Goal: Communication & Community: Answer question/provide support

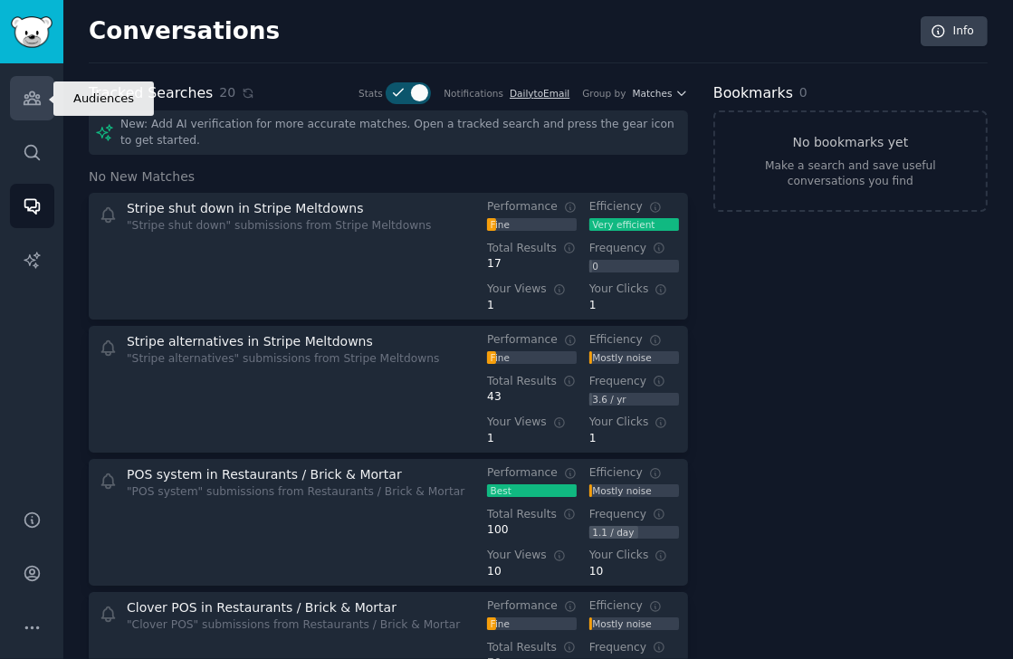
click at [23, 108] on link "Audiences" at bounding box center [32, 98] width 44 height 44
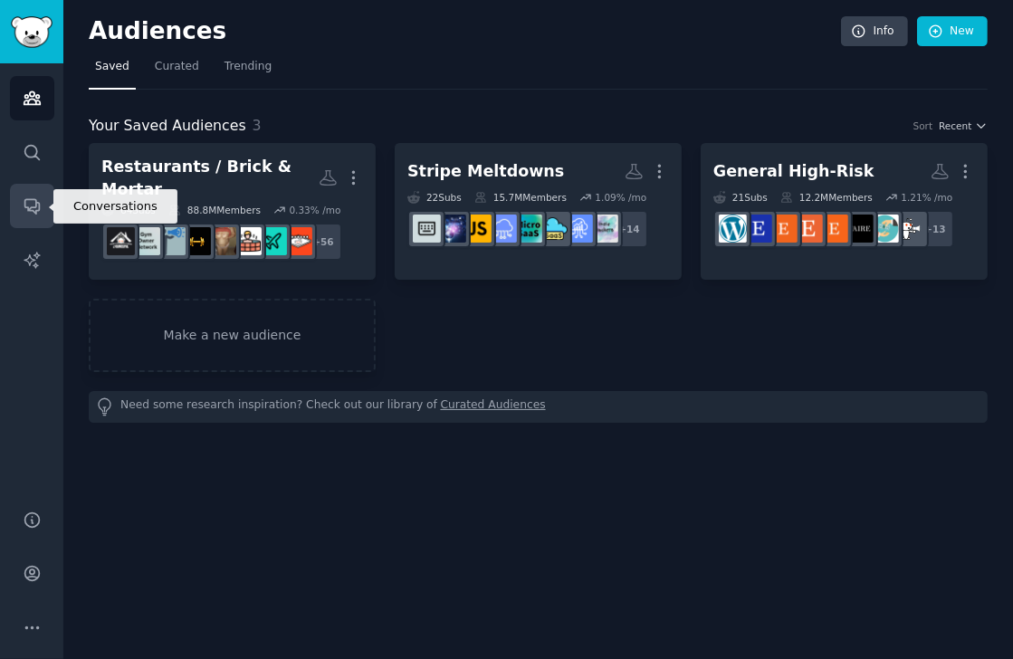
click at [32, 209] on icon "Sidebar" at bounding box center [32, 205] width 19 height 19
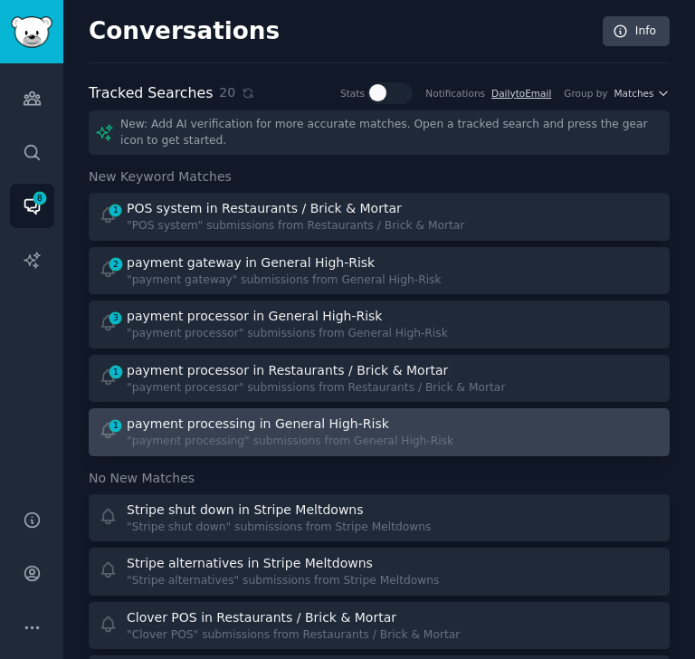
click at [206, 426] on div "payment processing in General High-Risk" at bounding box center [258, 424] width 262 height 19
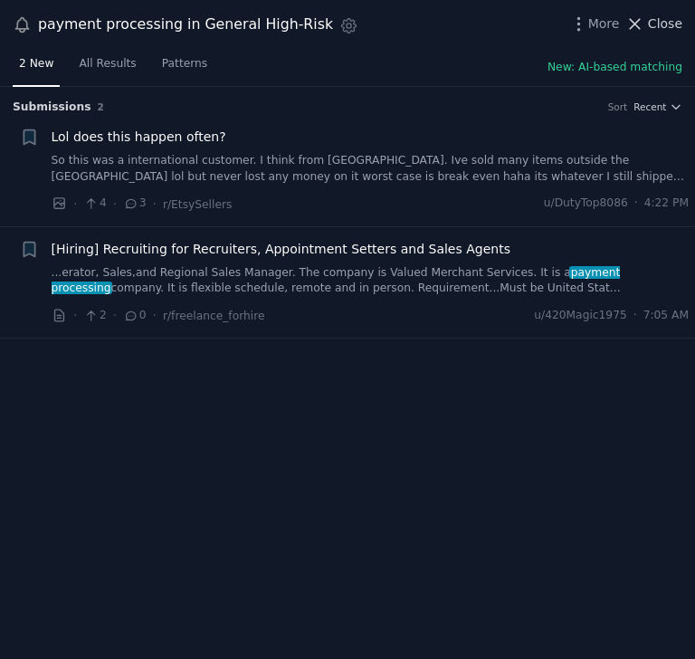
click at [652, 24] on span "Close" at bounding box center [665, 23] width 34 height 19
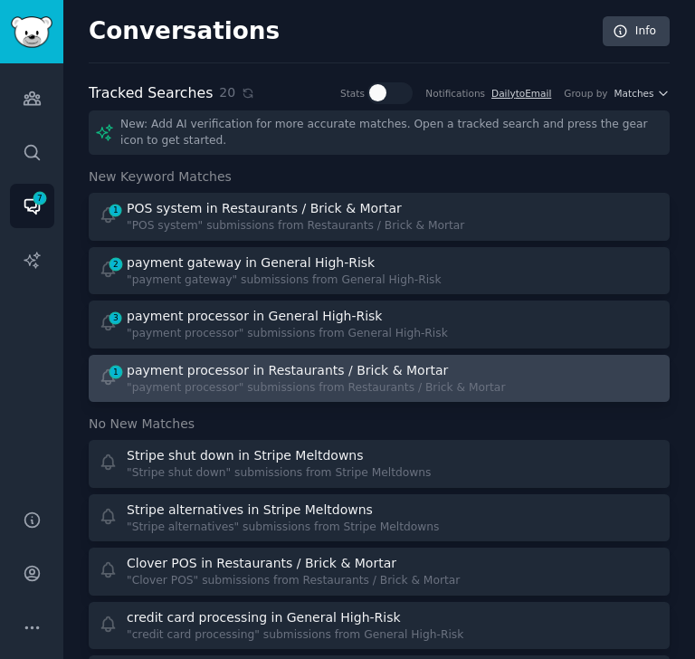
click at [232, 368] on div "payment processor in Restaurants / Brick & Mortar" at bounding box center [287, 370] width 321 height 19
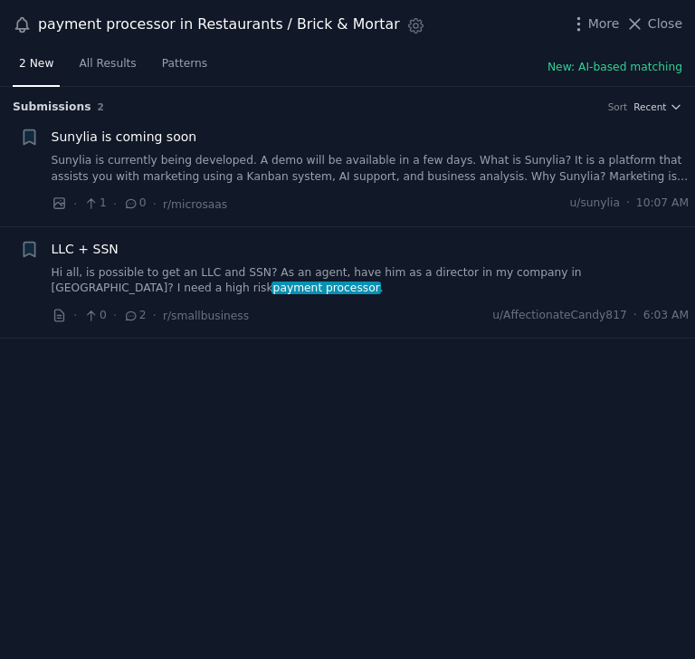
click at [389, 267] on link "Hi all, is possible to get an LLC and SSN? As an agent, have him as a director …" at bounding box center [371, 281] width 638 height 32
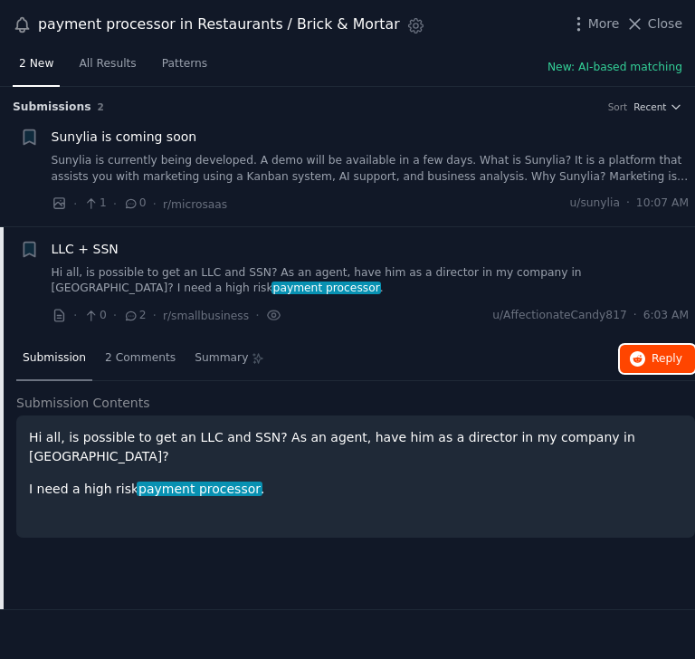
click at [649, 350] on button "Reply on Reddit" at bounding box center [657, 359] width 75 height 29
click at [644, 29] on icon at bounding box center [634, 23] width 19 height 19
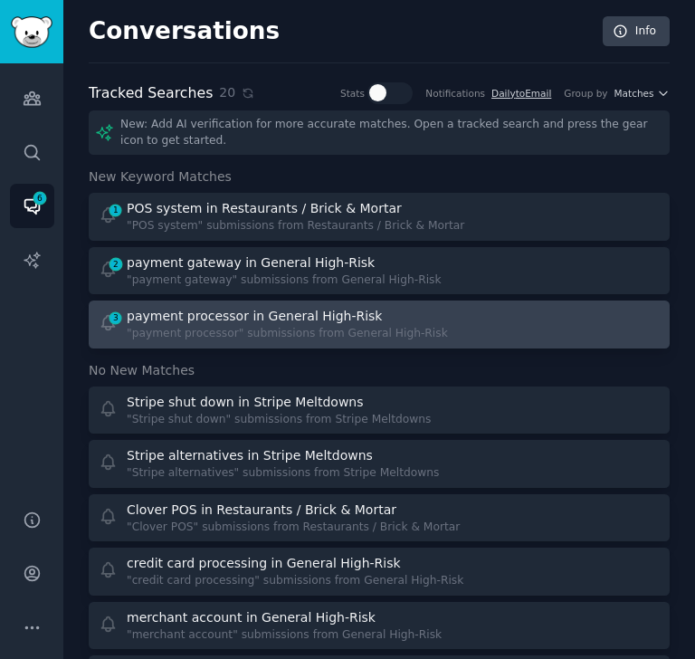
click at [203, 339] on div ""payment processor" submissions from General High-Risk" at bounding box center [287, 334] width 321 height 16
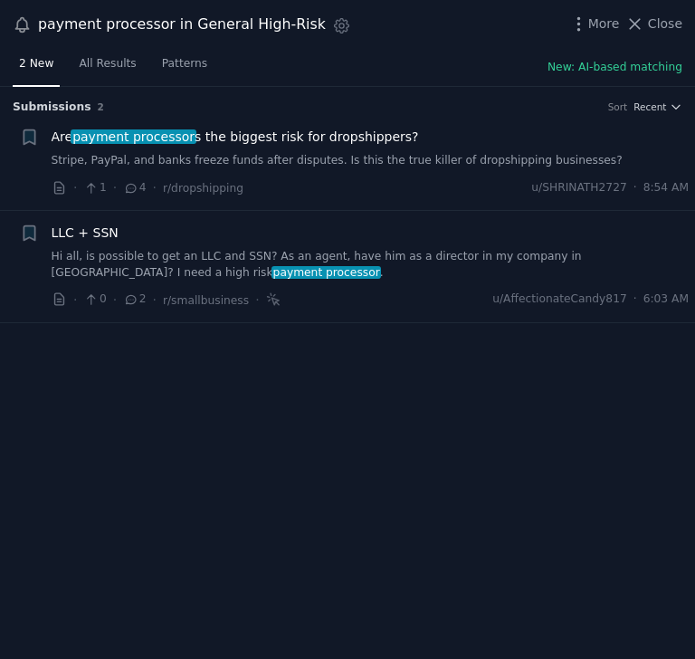
click at [408, 157] on link "Stripe, PayPal, and banks freeze funds after disputes. Is this the true killer …" at bounding box center [371, 161] width 638 height 16
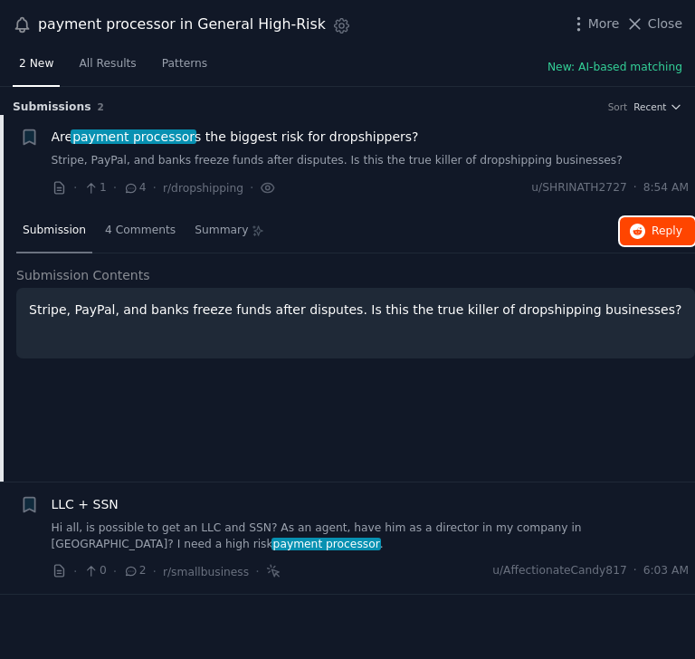
click at [671, 231] on span "Reply on Reddit" at bounding box center [667, 232] width 31 height 16
click at [655, 24] on span "Close" at bounding box center [665, 23] width 34 height 19
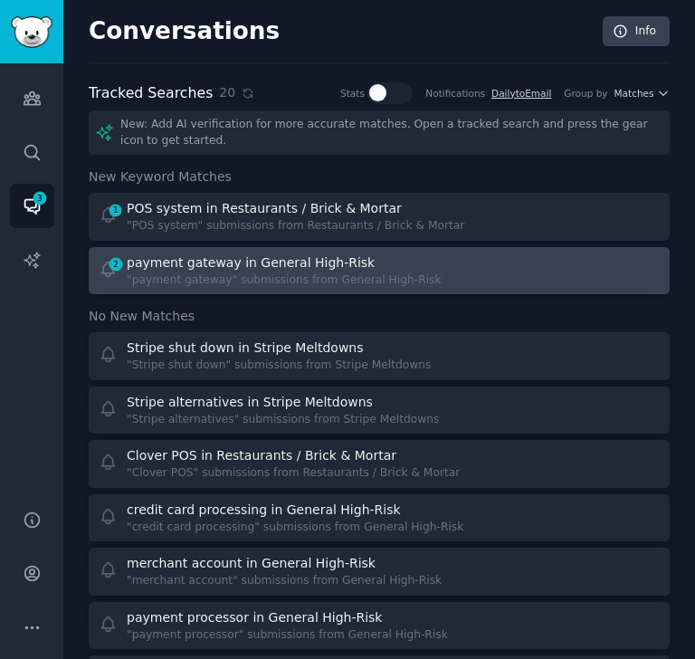
click at [247, 276] on div ""payment gateway" submissions from General High-Risk" at bounding box center [284, 280] width 315 height 16
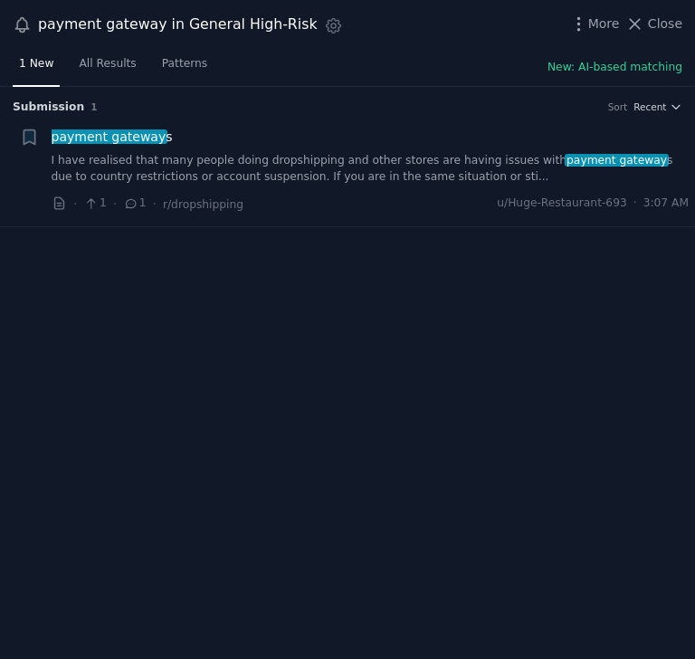
click at [353, 162] on link "I have realised that many people doing dropshipping and other stores are having…" at bounding box center [371, 169] width 638 height 32
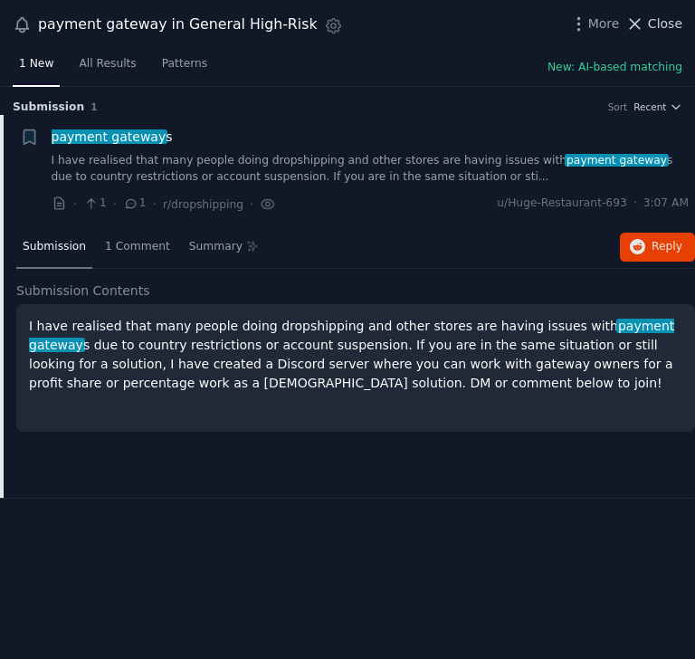
click at [668, 19] on span "Close" at bounding box center [665, 23] width 34 height 19
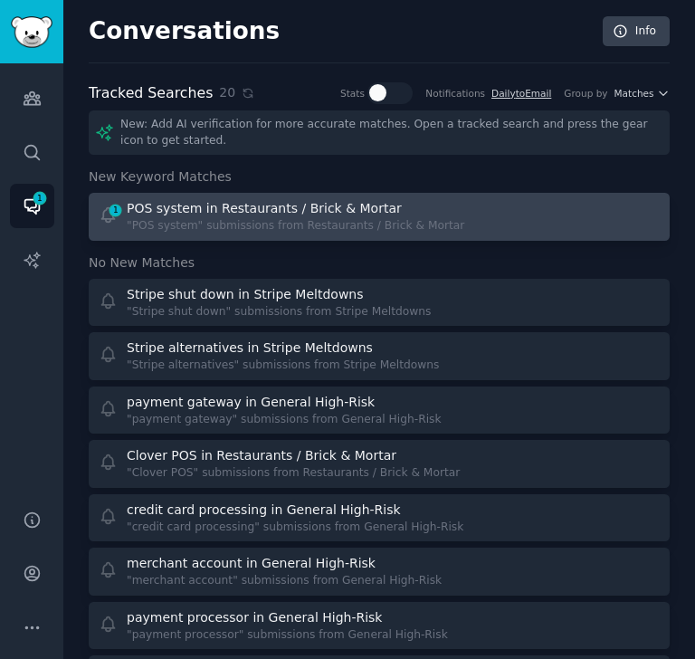
click at [364, 228] on div ""POS system" submissions from Restaurants / Brick & Mortar" at bounding box center [296, 226] width 338 height 16
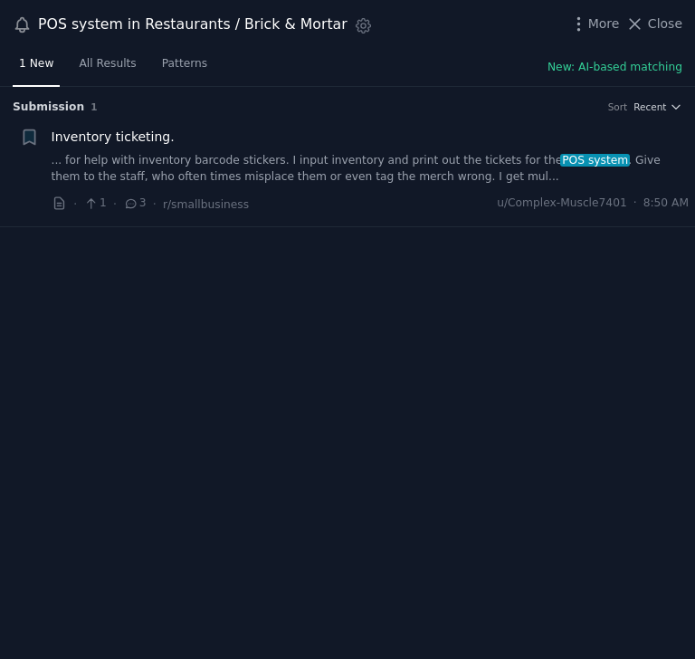
click at [351, 162] on link "... for help with inventory barcode stickers. I input inventory and print out t…" at bounding box center [371, 169] width 638 height 32
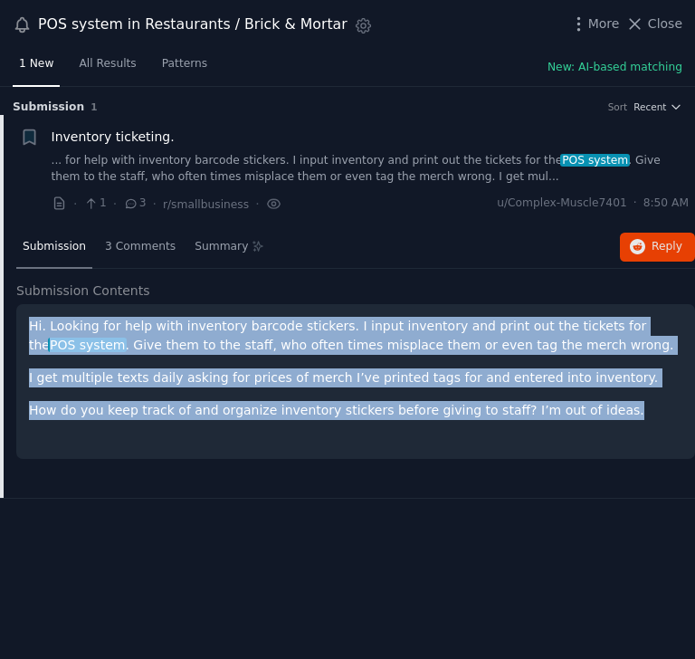
drag, startPoint x: 457, startPoint y: 425, endPoint x: 15, endPoint y: 308, distance: 457.1
click at [15, 308] on div "Submission 3 Comments Summary Reply on Reddit Submission Contents Hi. Looking f…" at bounding box center [347, 362] width 695 height 272
click at [655, 249] on span "Reply on Reddit" at bounding box center [667, 247] width 31 height 16
click at [667, 27] on span "Close" at bounding box center [665, 23] width 34 height 19
